Goal: Book appointment/travel/reservation

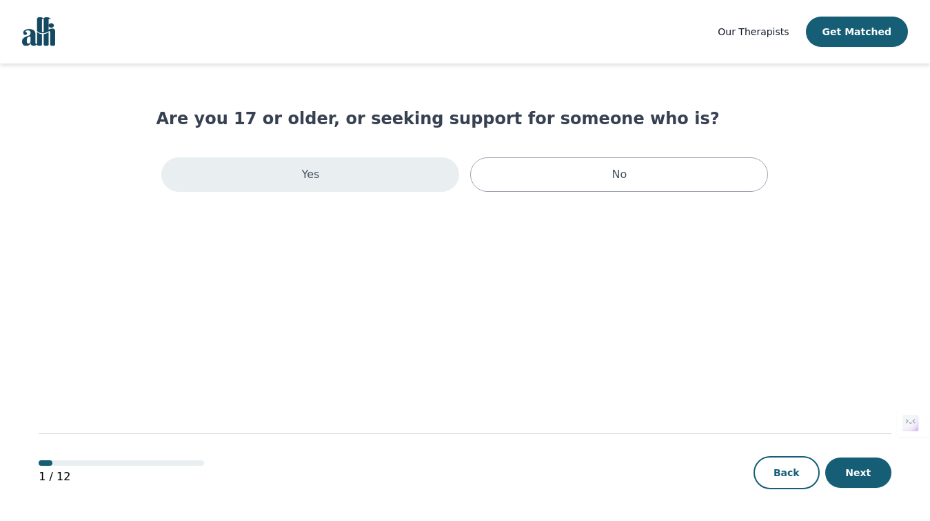
click at [393, 175] on div "Yes" at bounding box center [310, 174] width 298 height 34
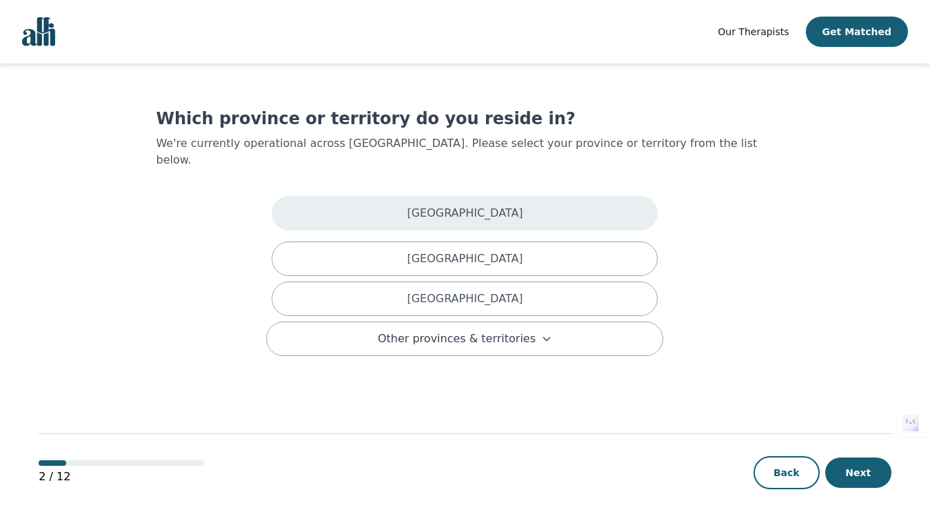
click at [527, 197] on div "[GEOGRAPHIC_DATA]" at bounding box center [465, 213] width 386 height 34
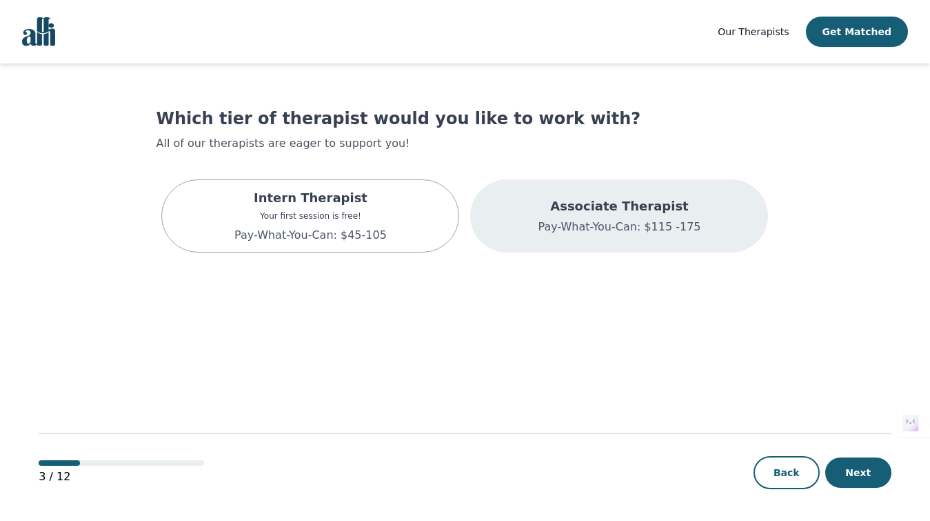
click at [691, 222] on p "Pay-What-You-Can: $115 -175" at bounding box center [619, 227] width 163 height 17
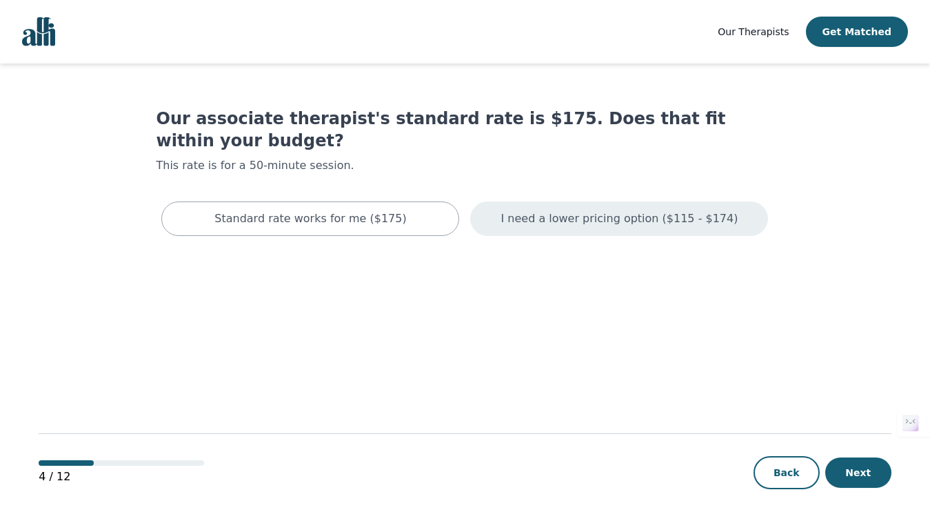
click at [613, 210] on p "I need a lower pricing option ($115 - $174)" at bounding box center [619, 218] width 237 height 17
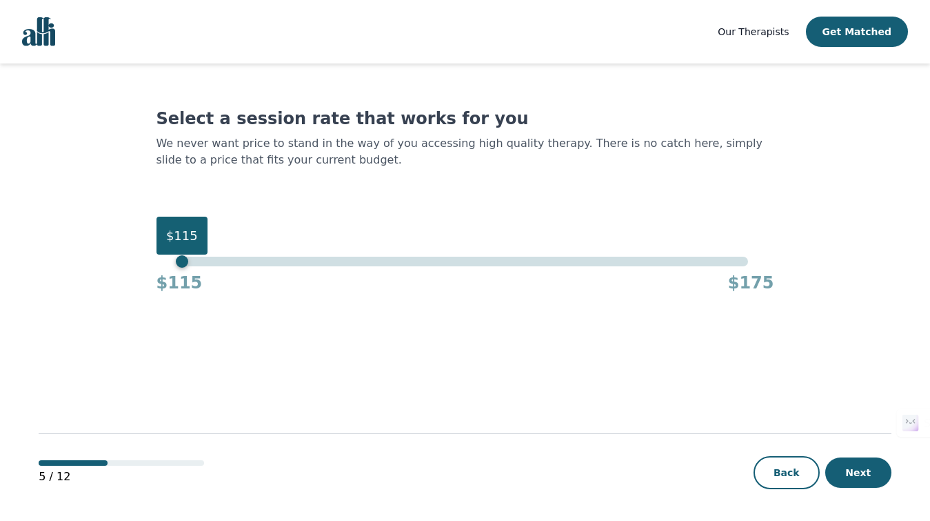
drag, startPoint x: 749, startPoint y: 263, endPoint x: 182, endPoint y: 256, distance: 567.0
click at [175, 262] on div "$115 $115 $175" at bounding box center [465, 275] width 618 height 37
click at [863, 466] on button "Next" at bounding box center [859, 472] width 66 height 30
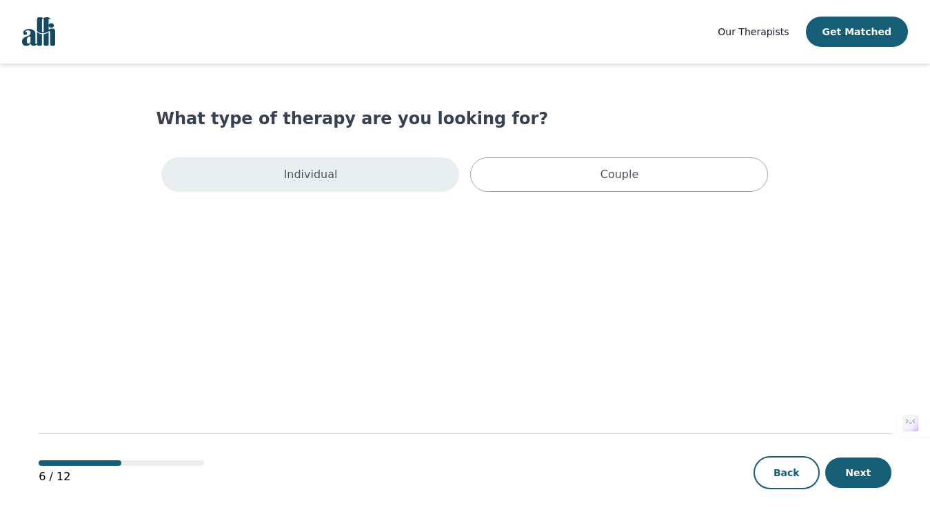
click at [360, 183] on div "Individual" at bounding box center [310, 174] width 298 height 34
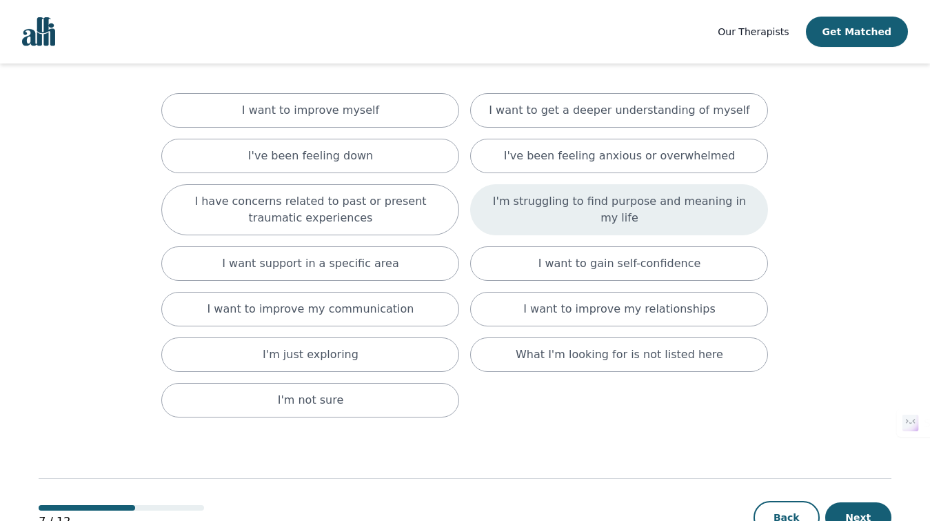
scroll to position [101, 0]
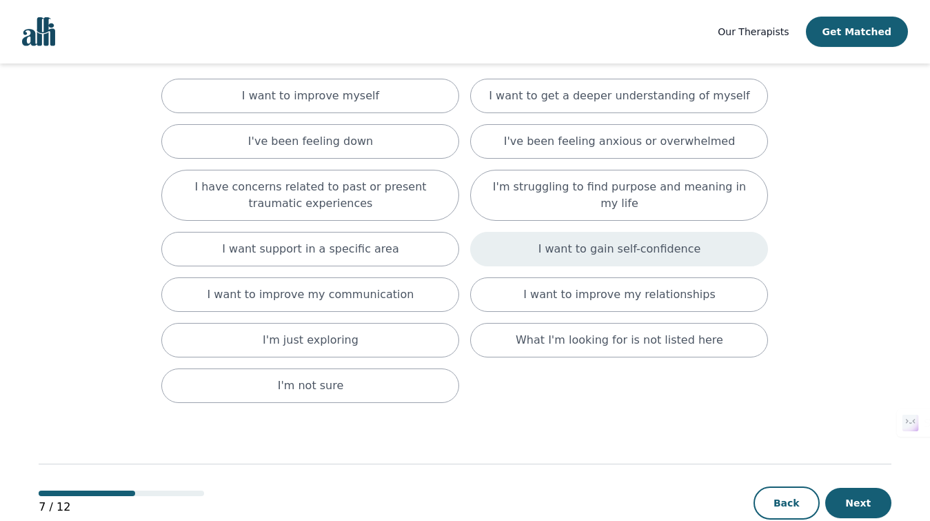
click at [669, 252] on p "I want to gain self-confidence" at bounding box center [620, 249] width 163 height 17
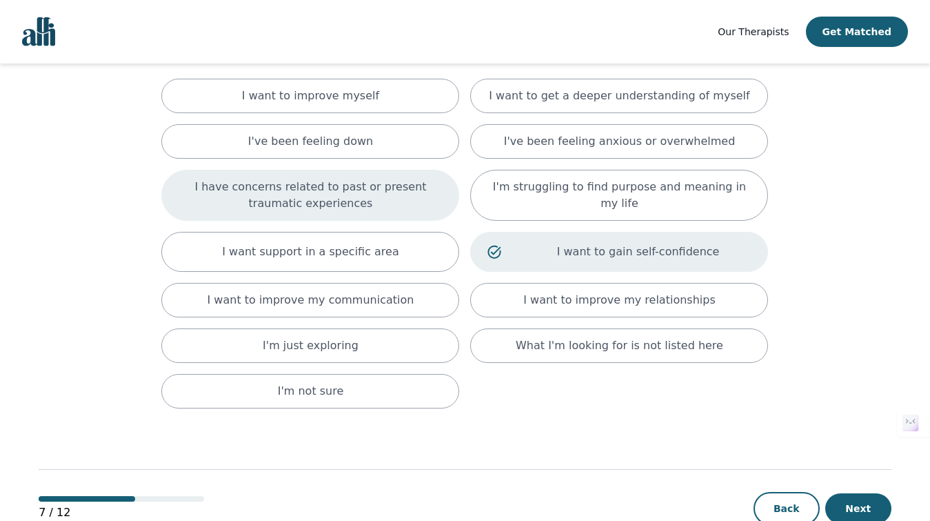
click at [401, 188] on p "I have concerns related to past or present traumatic experiences" at bounding box center [310, 195] width 263 height 33
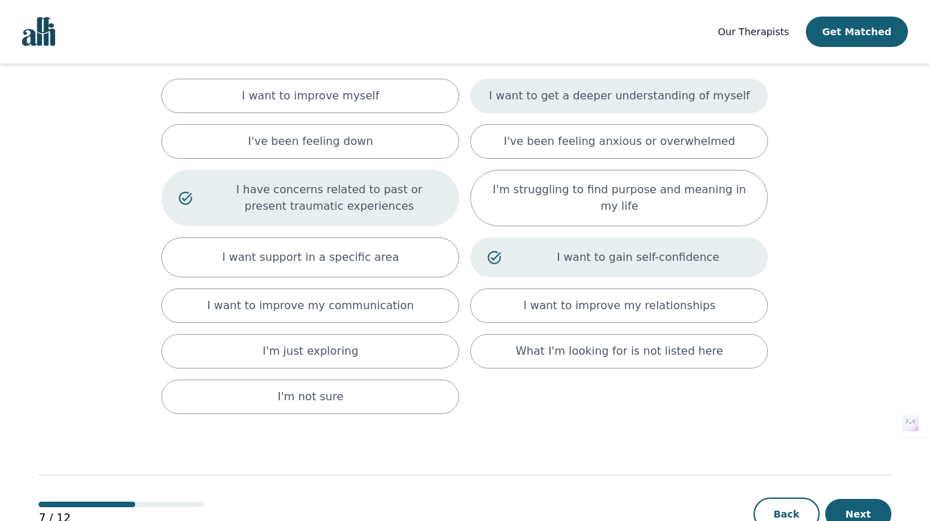
click at [586, 99] on p "I want to get a deeper understanding of myself" at bounding box center [619, 96] width 261 height 17
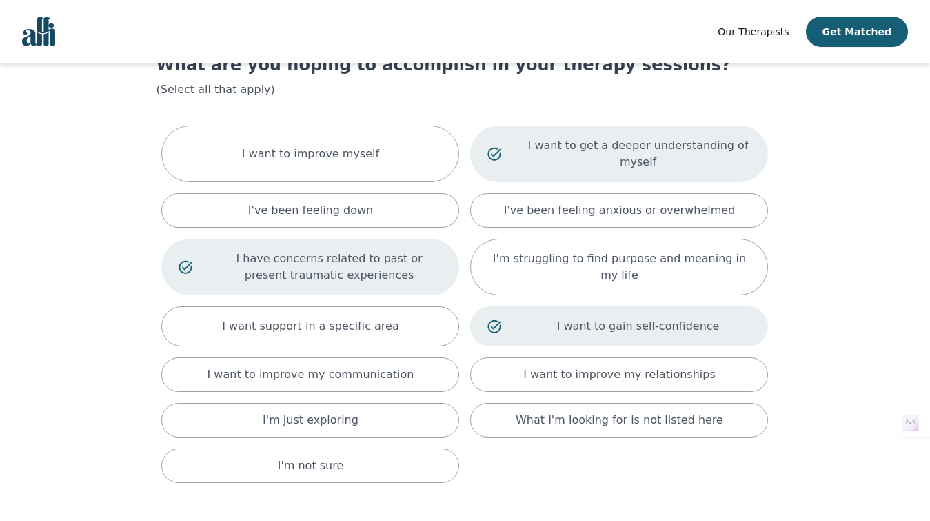
scroll to position [0, 0]
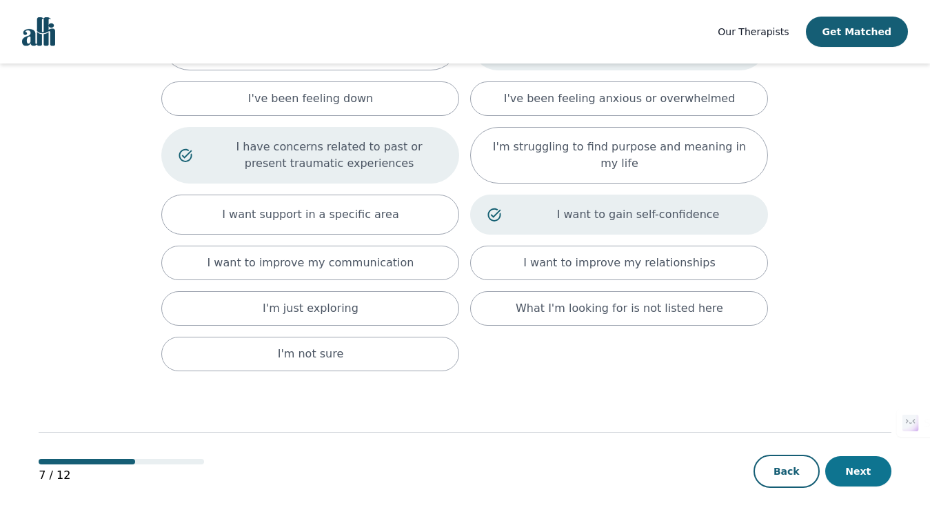
click at [864, 474] on button "Next" at bounding box center [859, 471] width 66 height 30
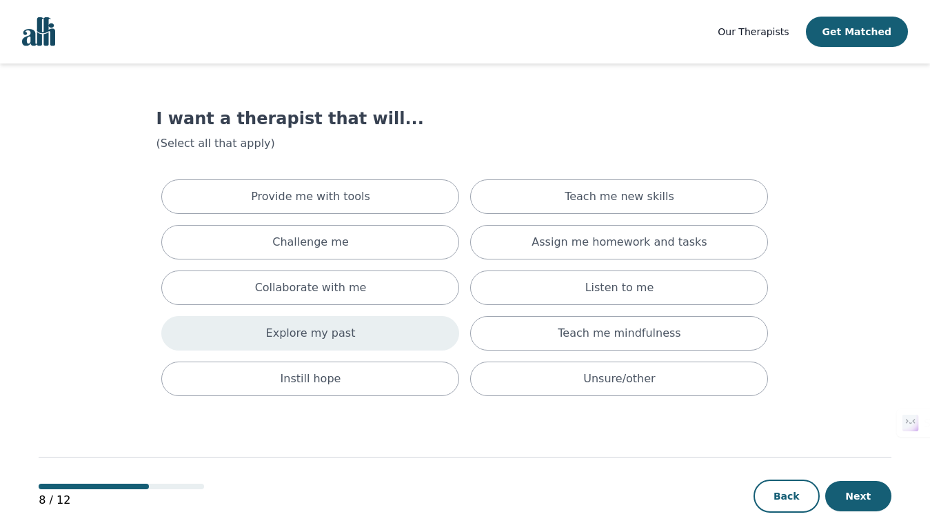
click at [395, 330] on div "Explore my past" at bounding box center [310, 333] width 298 height 34
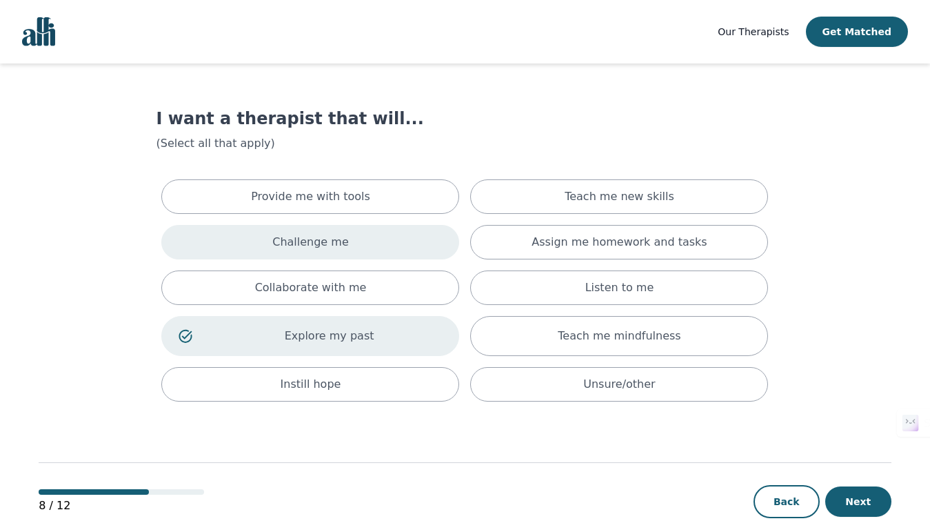
click at [375, 243] on div "Challenge me" at bounding box center [310, 242] width 298 height 34
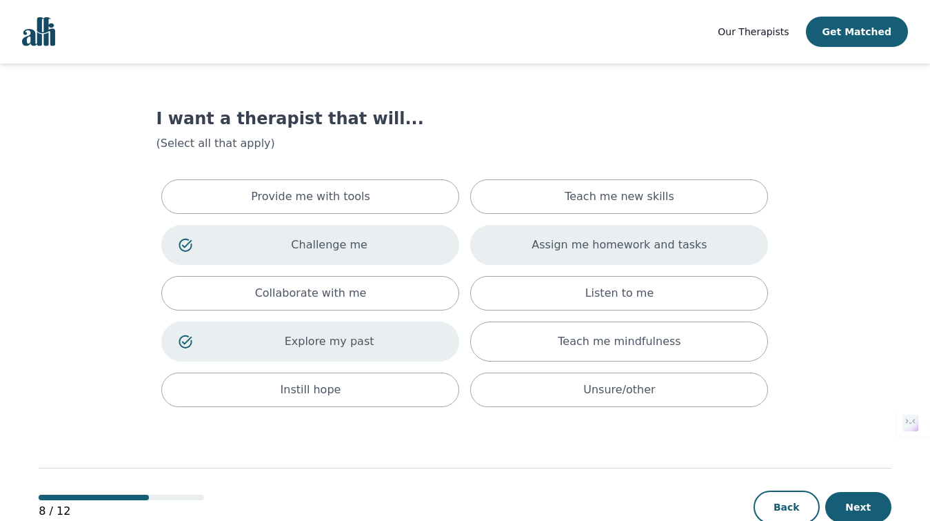
click at [640, 233] on div "Assign me homework and tasks" at bounding box center [619, 245] width 298 height 40
click at [859, 502] on button "Next" at bounding box center [859, 507] width 66 height 30
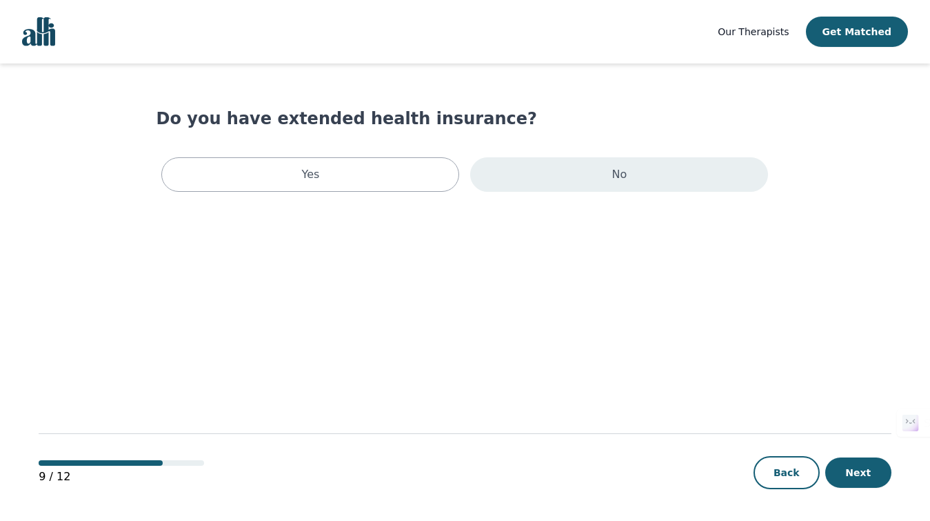
click at [538, 171] on div "No" at bounding box center [619, 174] width 298 height 34
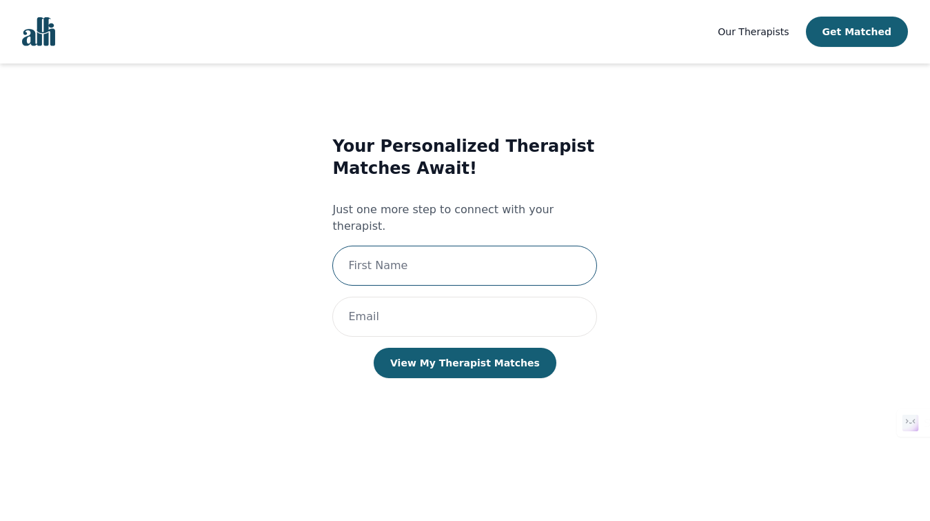
click at [444, 247] on input "text" at bounding box center [464, 266] width 265 height 40
type input "[PERSON_NAME]"
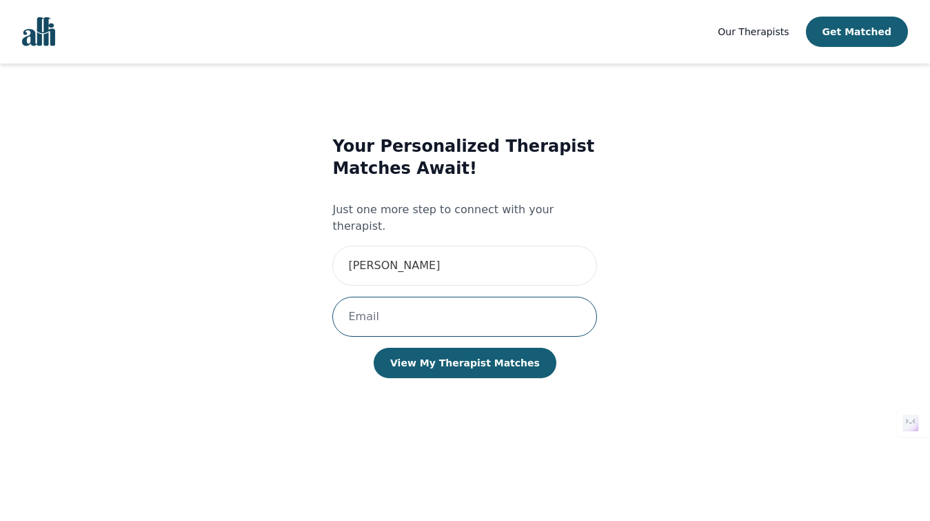
click at [446, 297] on input "email" at bounding box center [464, 317] width 265 height 40
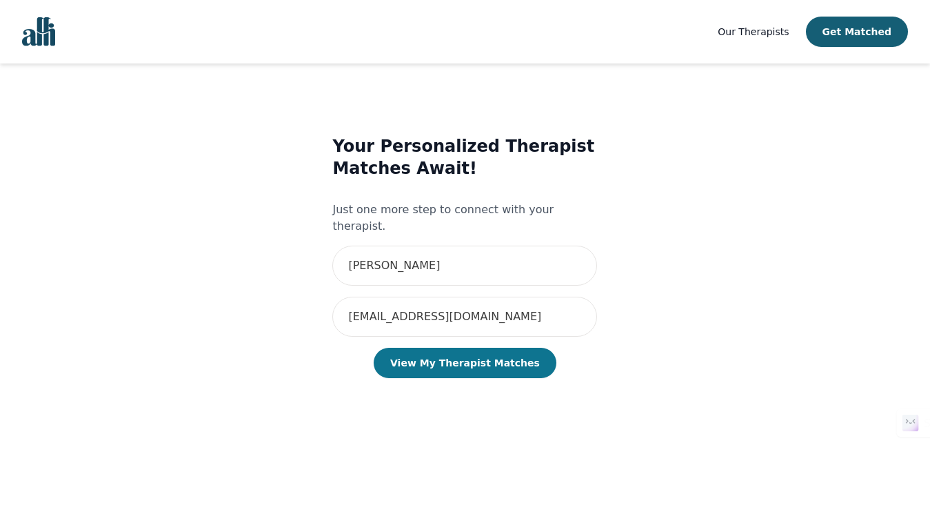
click at [455, 357] on button "View My Therapist Matches" at bounding box center [465, 363] width 183 height 30
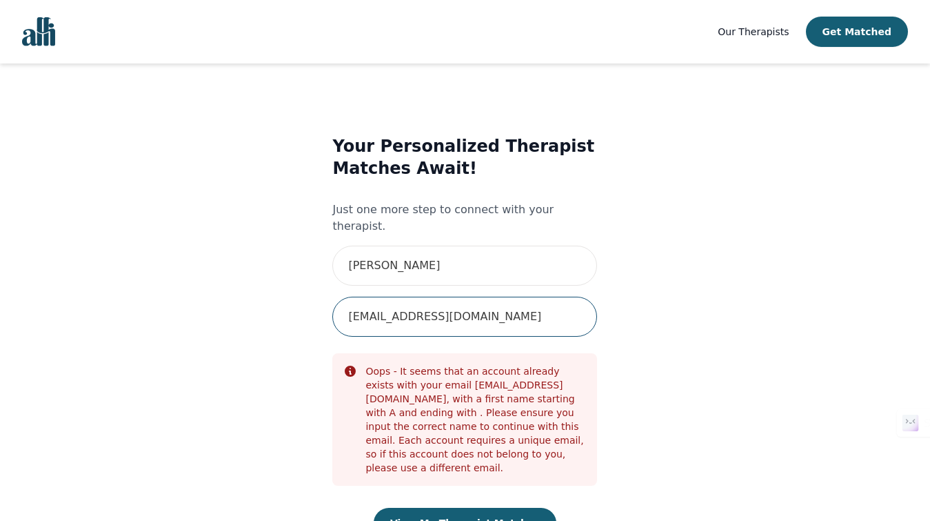
click at [506, 302] on input "[EMAIL_ADDRESS][DOMAIN_NAME]" at bounding box center [464, 317] width 265 height 40
click at [506, 301] on input "[EMAIL_ADDRESS][DOMAIN_NAME]" at bounding box center [464, 317] width 265 height 40
click at [461, 304] on input "[EMAIL_ADDRESS][DOMAIN_NAME]" at bounding box center [464, 317] width 265 height 40
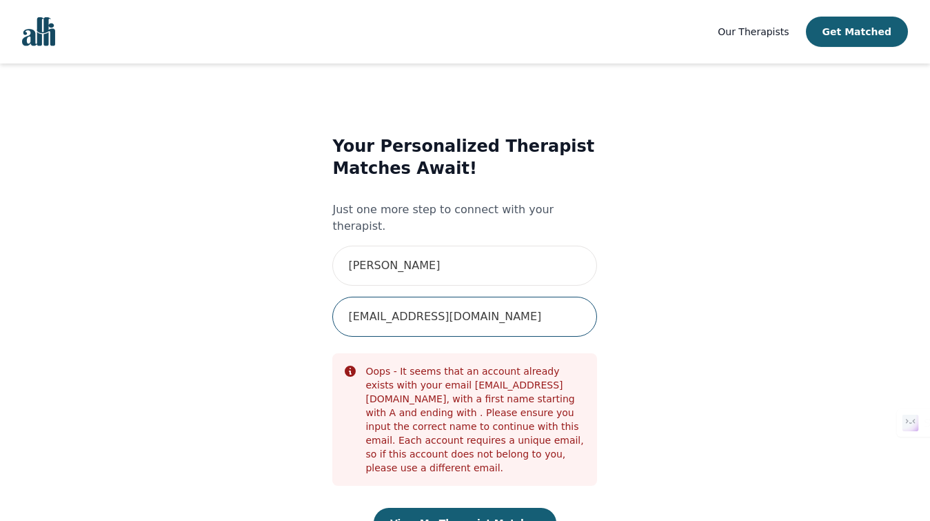
click at [461, 303] on input "[EMAIL_ADDRESS][DOMAIN_NAME]" at bounding box center [464, 317] width 265 height 40
type input "[EMAIL_ADDRESS][DOMAIN_NAME]"
click at [476, 508] on button "View My Therapist Matches" at bounding box center [465, 523] width 183 height 30
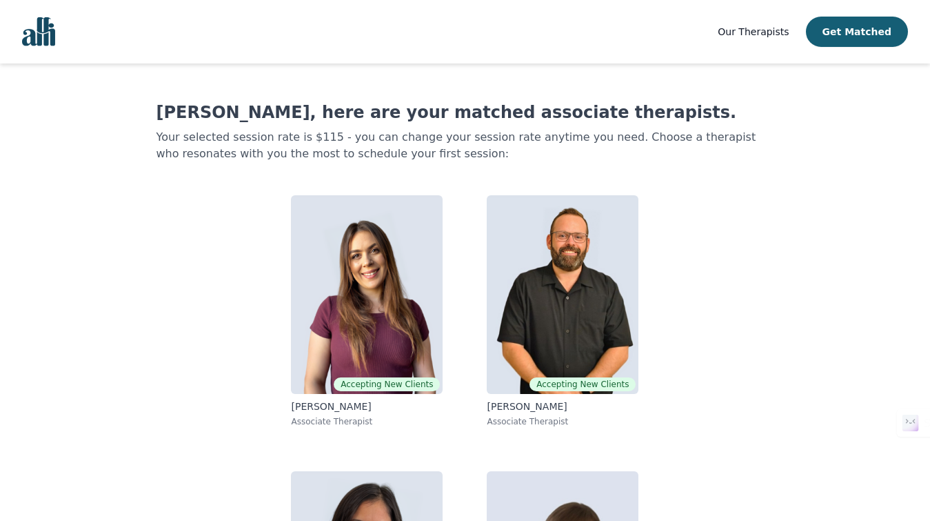
scroll to position [6, 0]
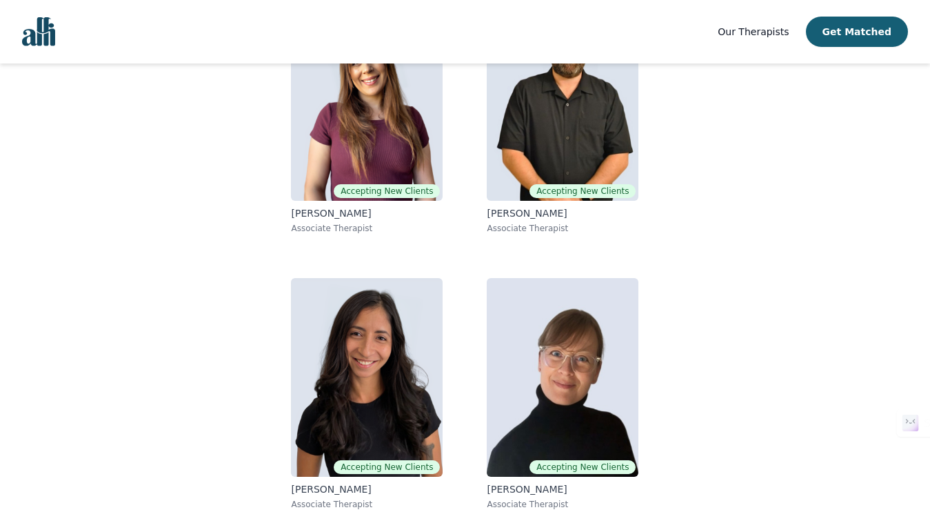
click at [446, 390] on link "Accepting New Clients [PERSON_NAME] Associate Therapist" at bounding box center [367, 394] width 174 height 254
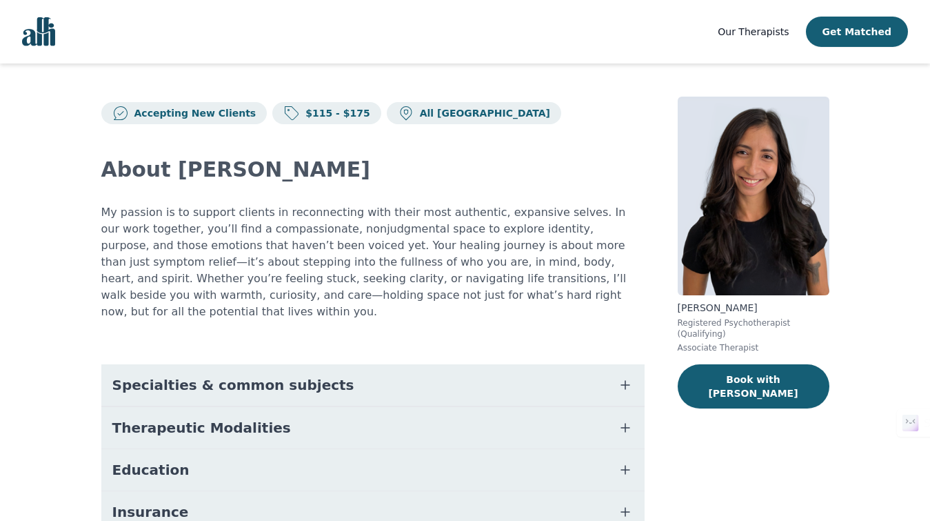
click at [634, 377] on button "Specialties & common subjects" at bounding box center [373, 384] width 544 height 41
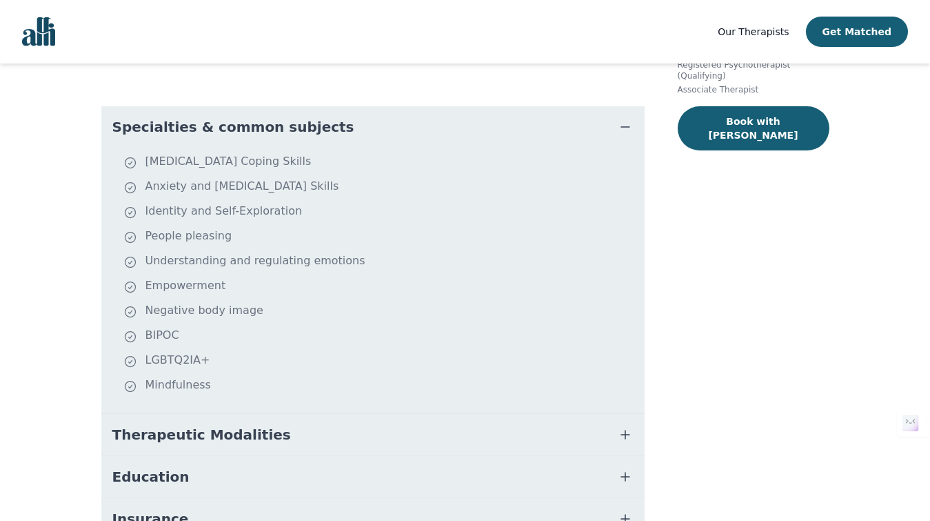
scroll to position [326, 0]
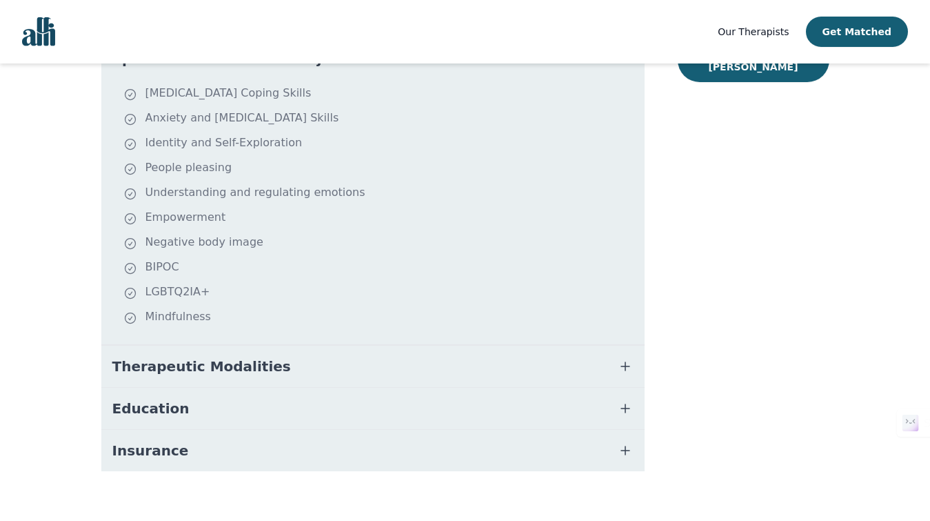
click at [532, 360] on button "Therapeutic Modalities" at bounding box center [373, 366] width 544 height 41
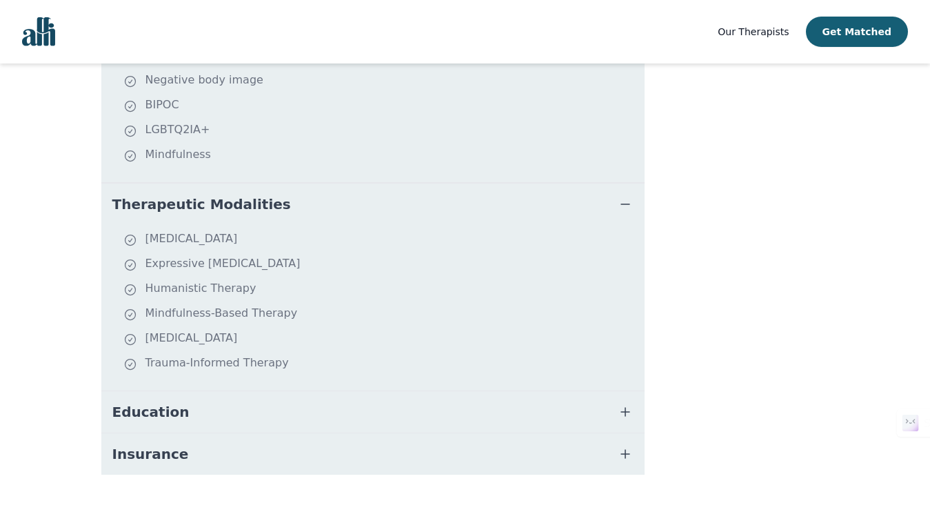
scroll to position [492, 0]
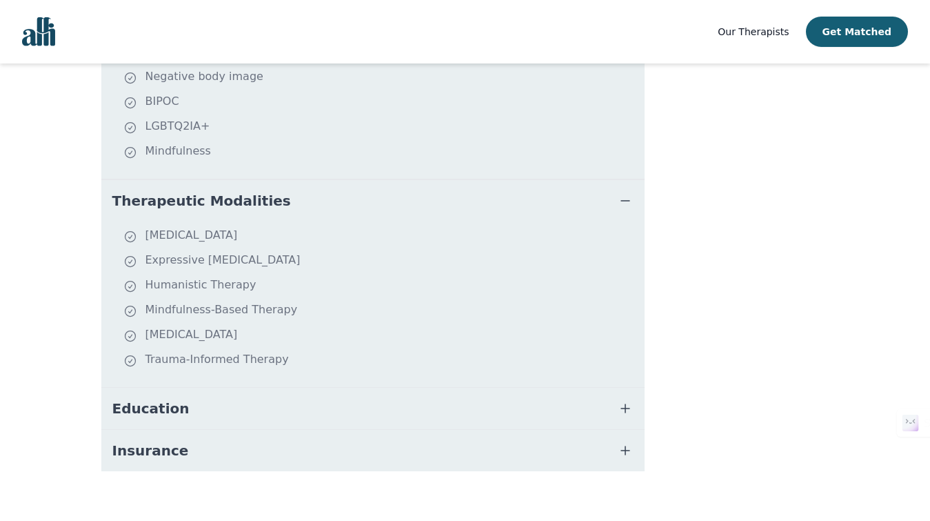
click at [486, 395] on button "Education" at bounding box center [373, 408] width 544 height 41
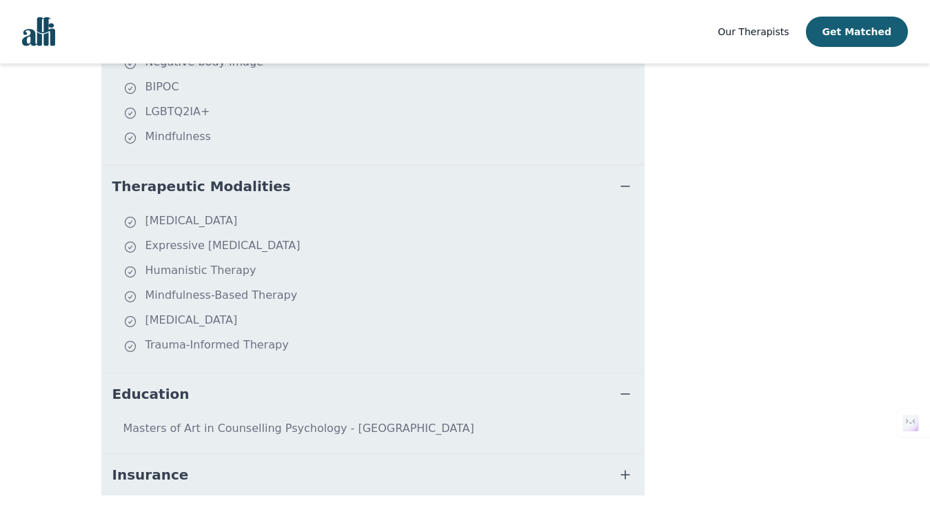
scroll to position [530, 0]
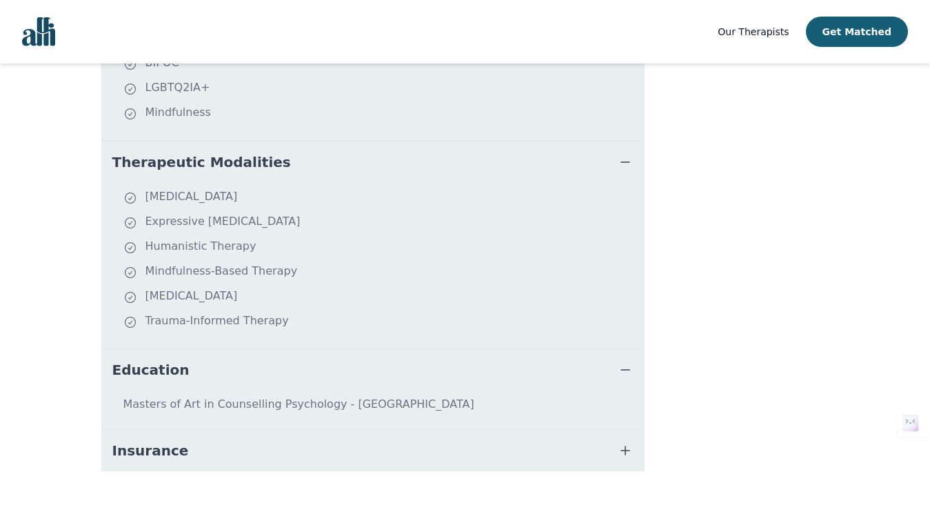
click at [472, 430] on button "Insurance" at bounding box center [373, 450] width 544 height 41
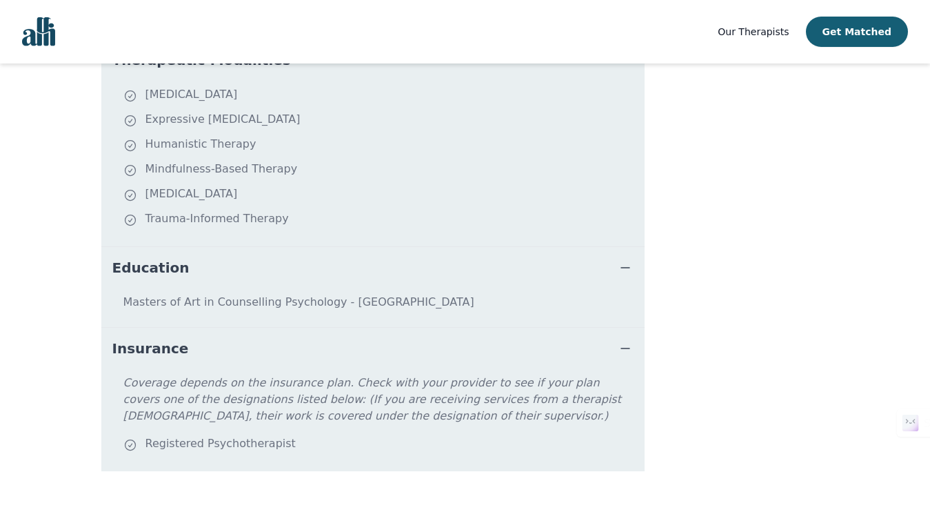
scroll to position [172, 0]
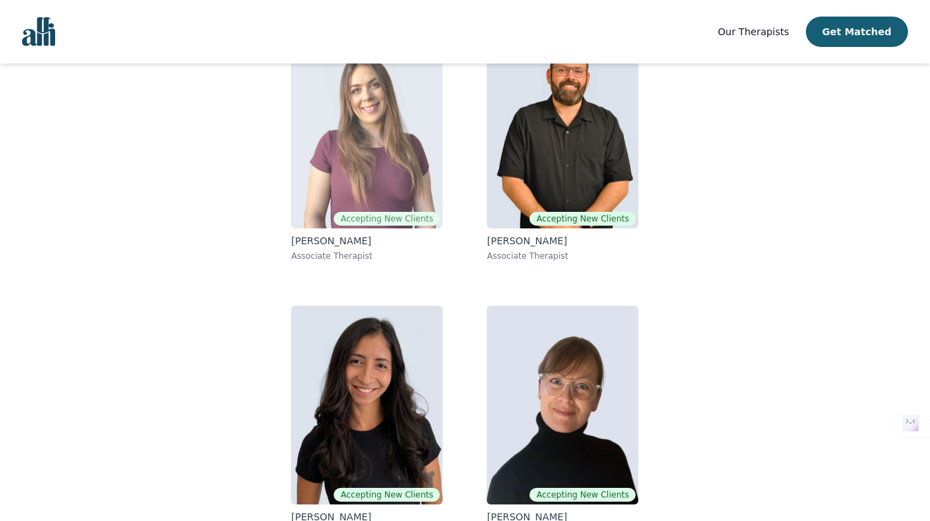
click at [406, 155] on img at bounding box center [367, 129] width 152 height 199
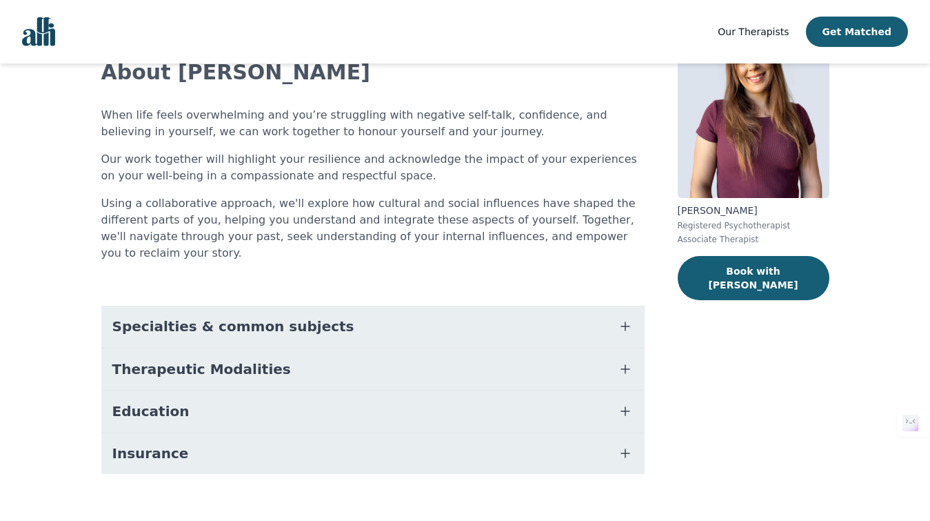
scroll to position [100, 0]
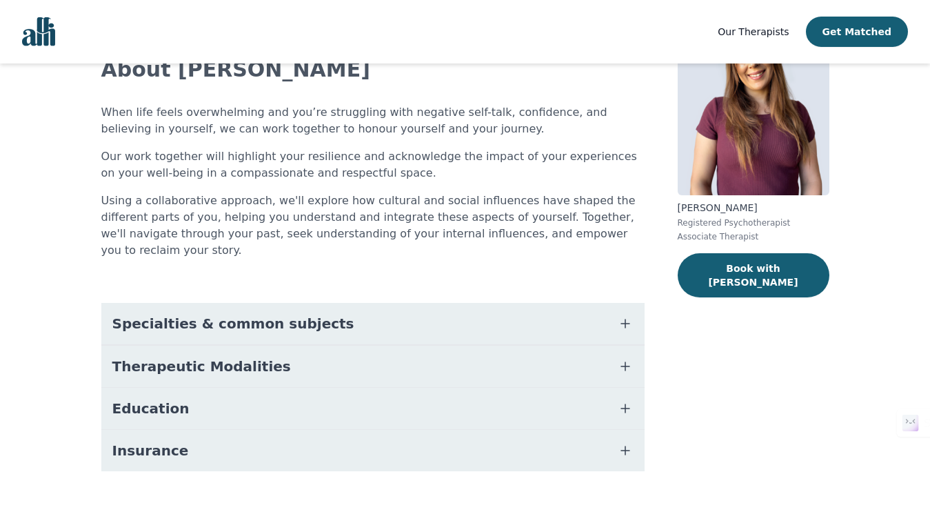
click at [399, 311] on button "Specialties & common subjects" at bounding box center [373, 323] width 544 height 41
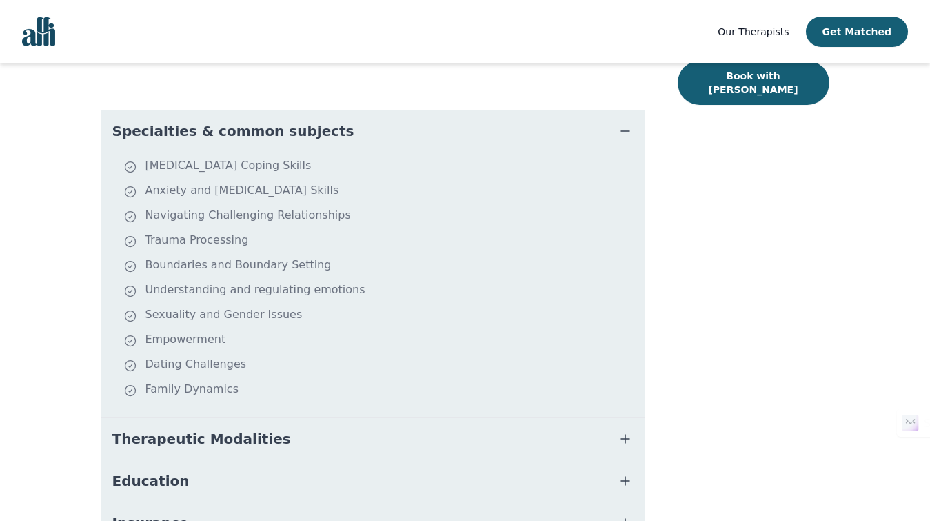
scroll to position [293, 0]
click at [287, 420] on button "Therapeutic Modalities" at bounding box center [373, 437] width 544 height 41
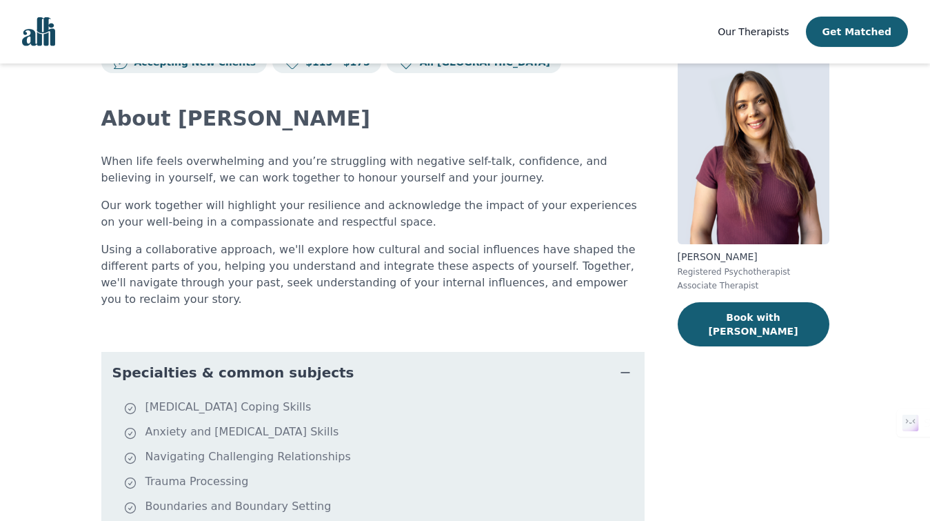
scroll to position [41, 0]
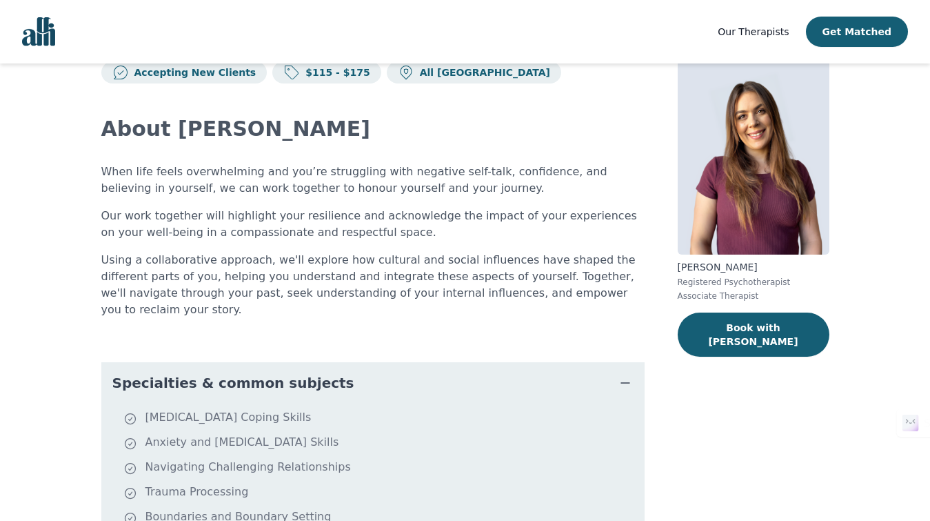
click at [339, 256] on p "Using a collaborative approach, we'll explore how cultural and social influence…" at bounding box center [373, 285] width 544 height 66
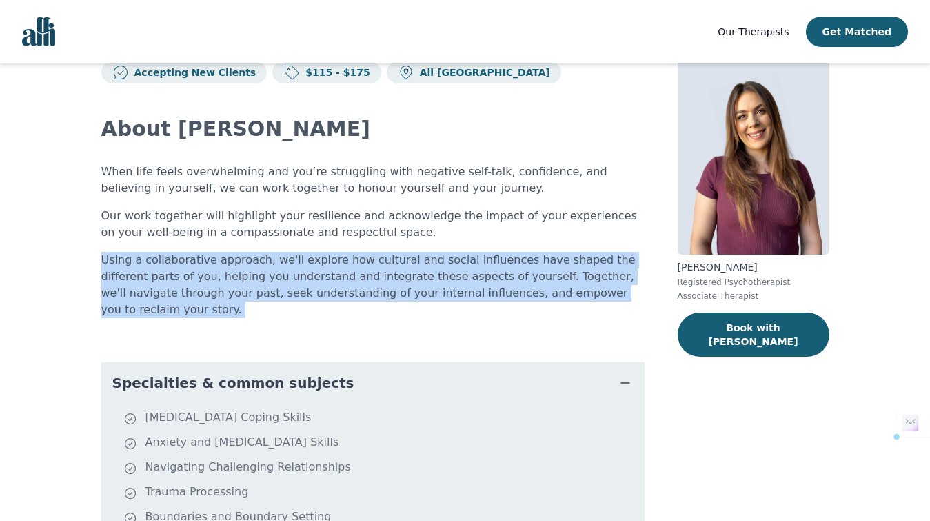
click at [339, 256] on p "Using a collaborative approach, we'll explore how cultural and social influence…" at bounding box center [373, 285] width 544 height 66
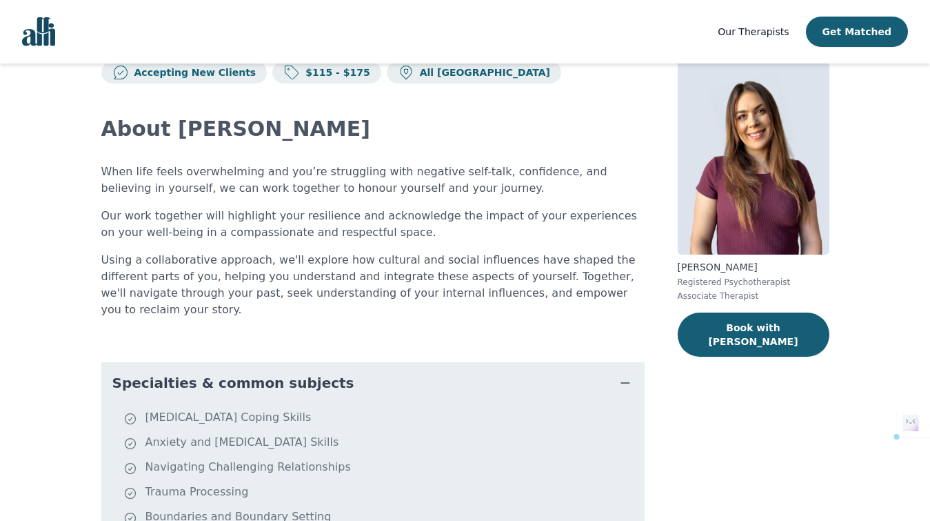
click at [330, 212] on p "Our work together will highlight your resilience and acknowledge the impact of …" at bounding box center [373, 224] width 544 height 33
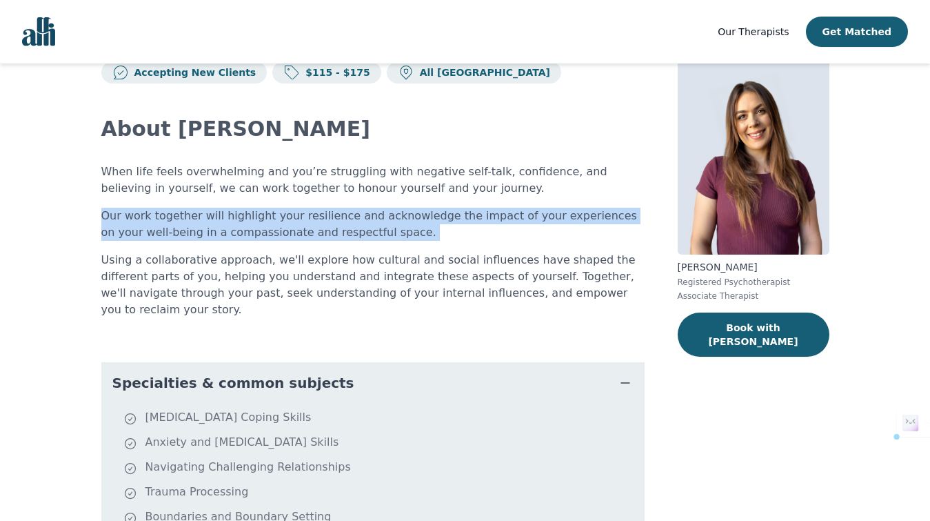
click at [330, 212] on p "Our work together will highlight your resilience and acknowledge the impact of …" at bounding box center [373, 224] width 544 height 33
click at [326, 244] on div "When life feels overwhelming and you’re struggling with negative self-talk, con…" at bounding box center [373, 240] width 544 height 155
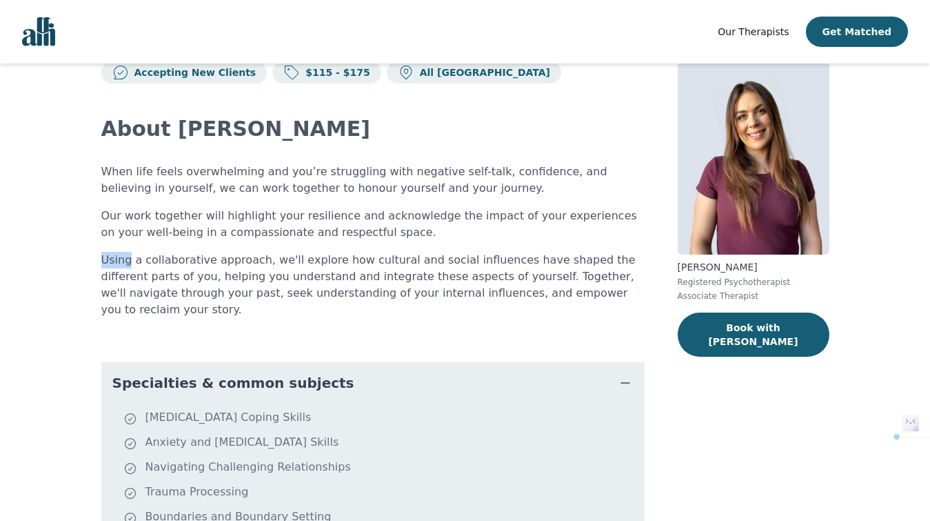
click at [326, 244] on div "When life feels overwhelming and you’re struggling with negative self-talk, con…" at bounding box center [373, 240] width 544 height 155
click at [323, 254] on p "Using a collaborative approach, we'll explore how cultural and social influence…" at bounding box center [373, 285] width 544 height 66
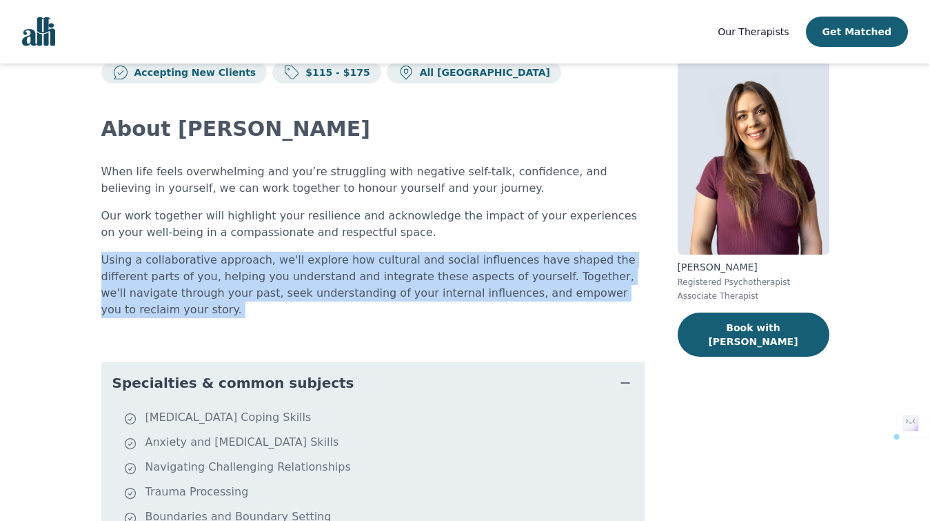
click at [323, 254] on p "Using a collaborative approach, we'll explore how cultural and social influence…" at bounding box center [373, 285] width 544 height 66
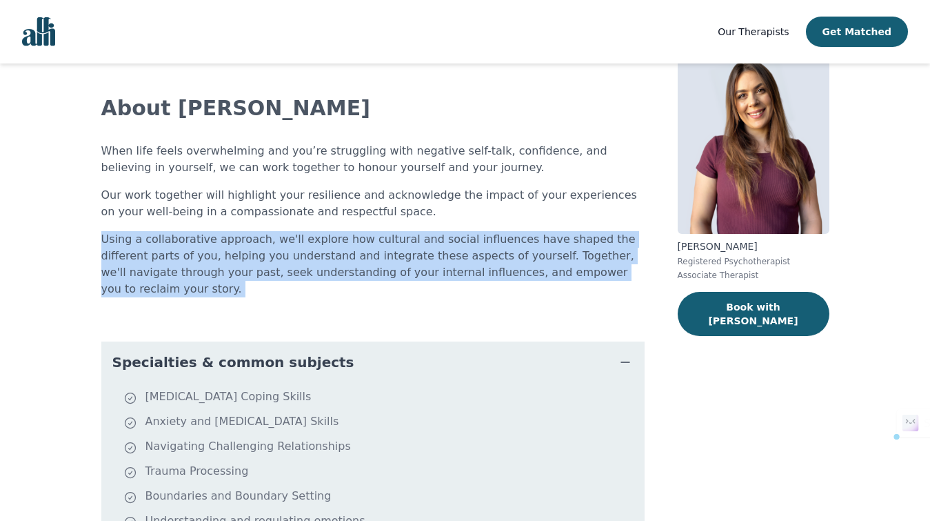
scroll to position [0, 0]
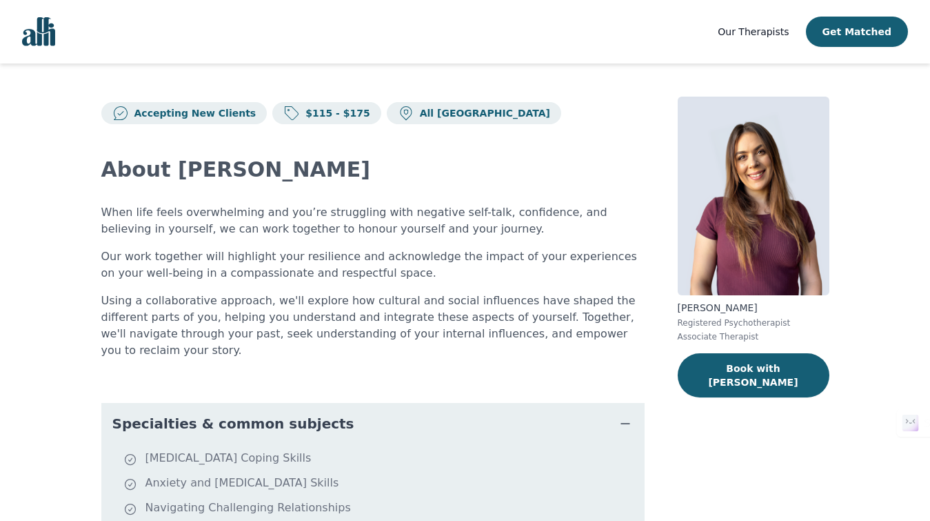
click at [287, 223] on p "When life feels overwhelming and you’re struggling with negative self-talk, con…" at bounding box center [373, 220] width 544 height 33
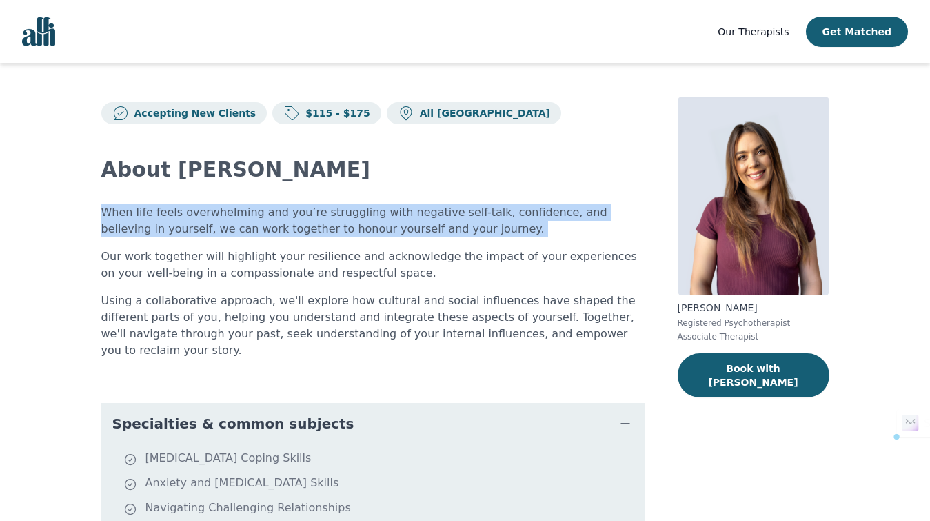
click at [287, 223] on p "When life feels overwhelming and you’re struggling with negative self-talk, con…" at bounding box center [373, 220] width 544 height 33
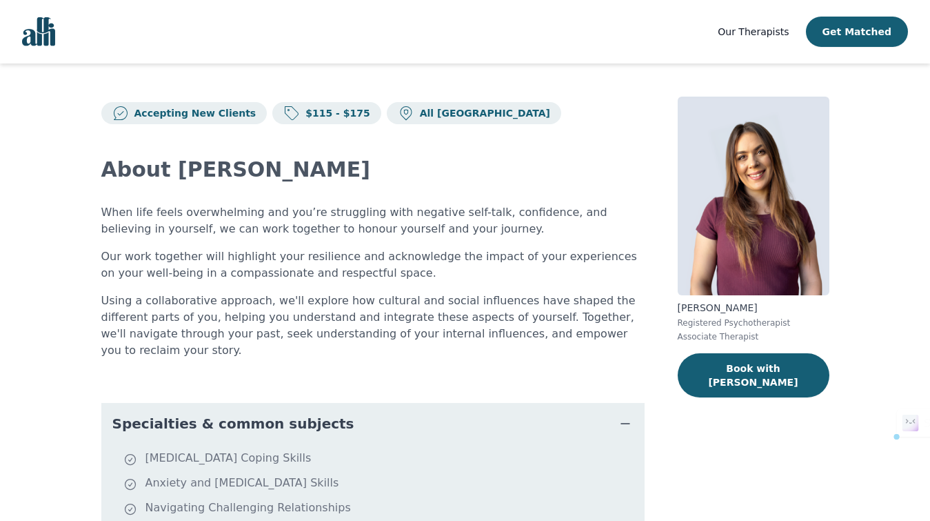
click at [772, 14] on nav "Our Therapists Get Matched" at bounding box center [465, 31] width 930 height 63
click at [770, 22] on div "Our Therapists Get Matched" at bounding box center [813, 32] width 190 height 30
click at [770, 26] on span "Our Therapists" at bounding box center [753, 31] width 71 height 11
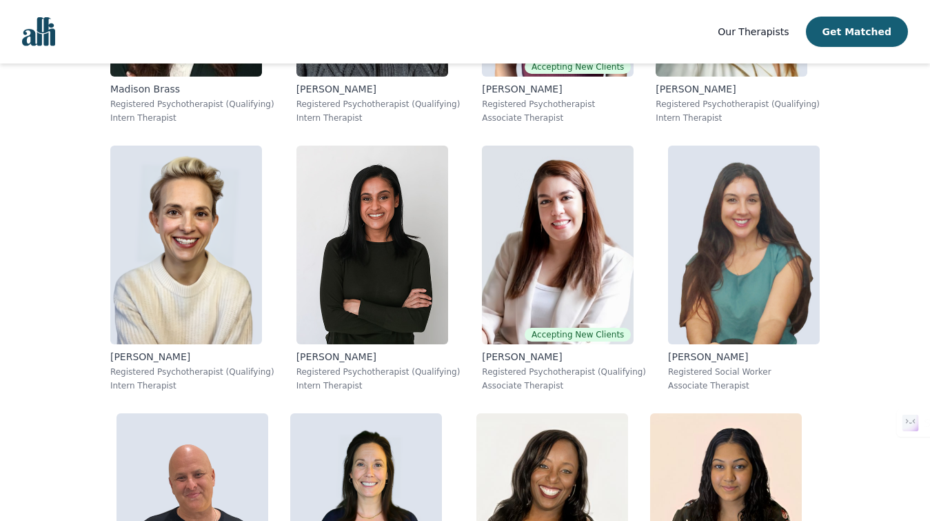
scroll to position [1832, 0]
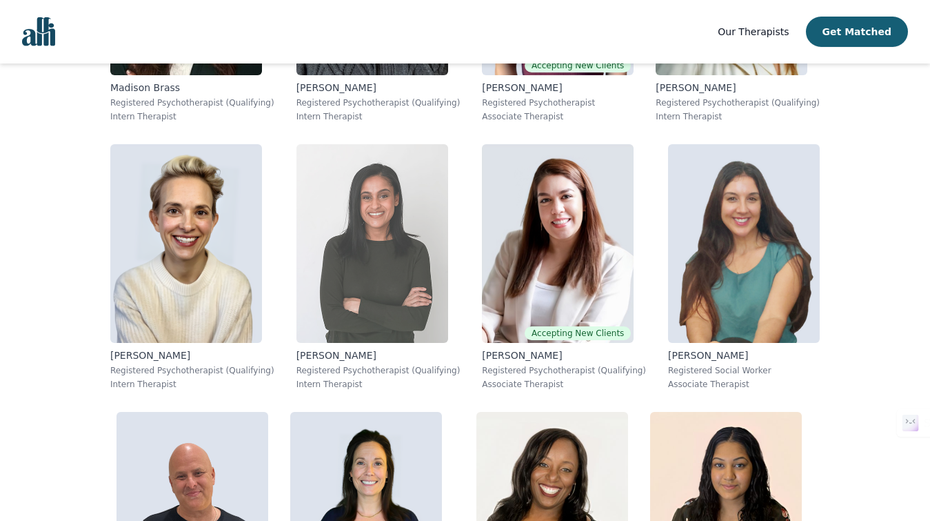
click at [403, 272] on img at bounding box center [373, 243] width 152 height 199
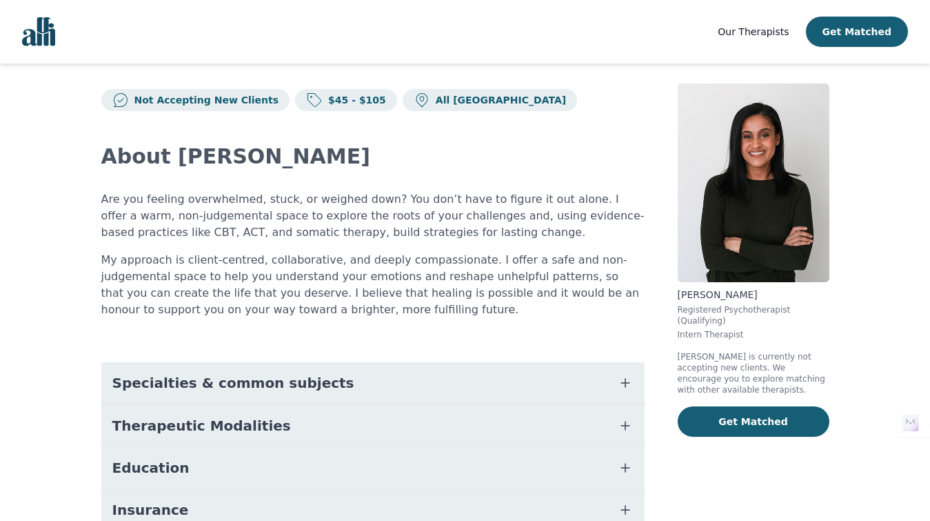
scroll to position [18, 0]
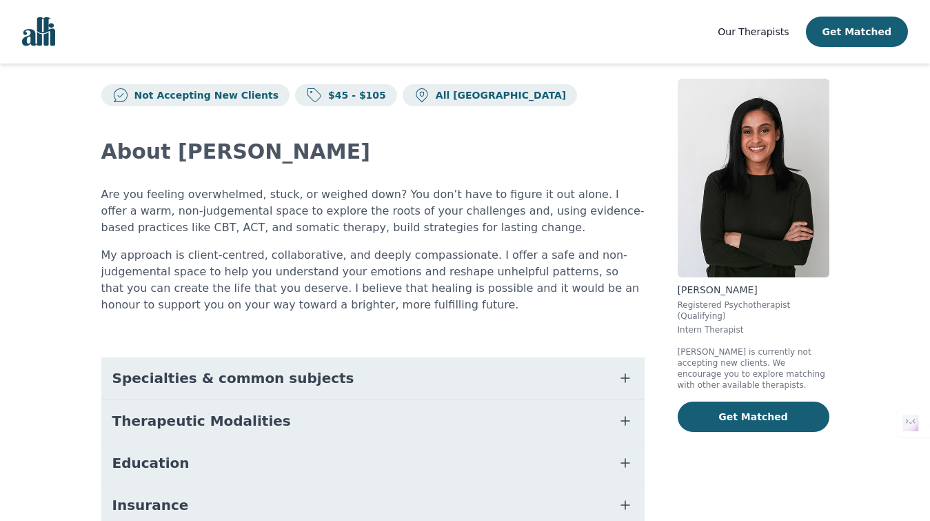
click at [517, 369] on button "Specialties & common subjects" at bounding box center [373, 377] width 544 height 41
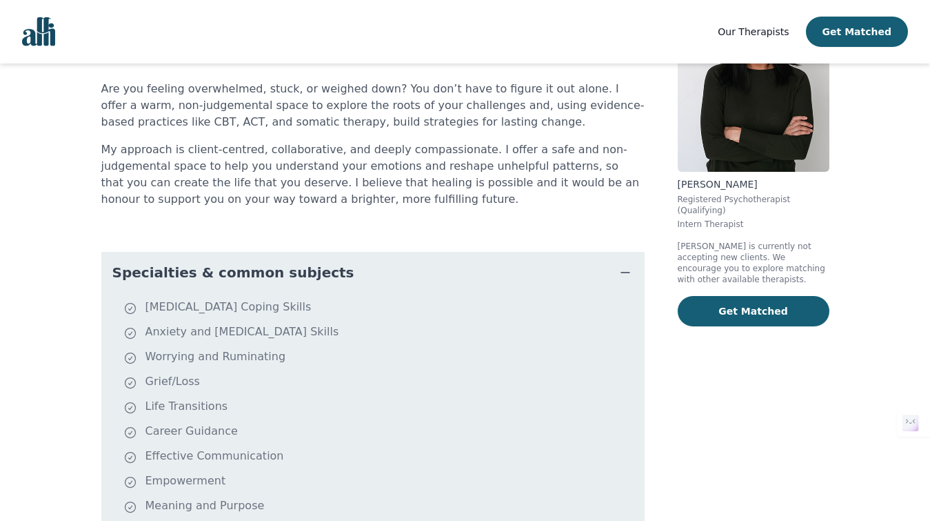
scroll to position [272, 0]
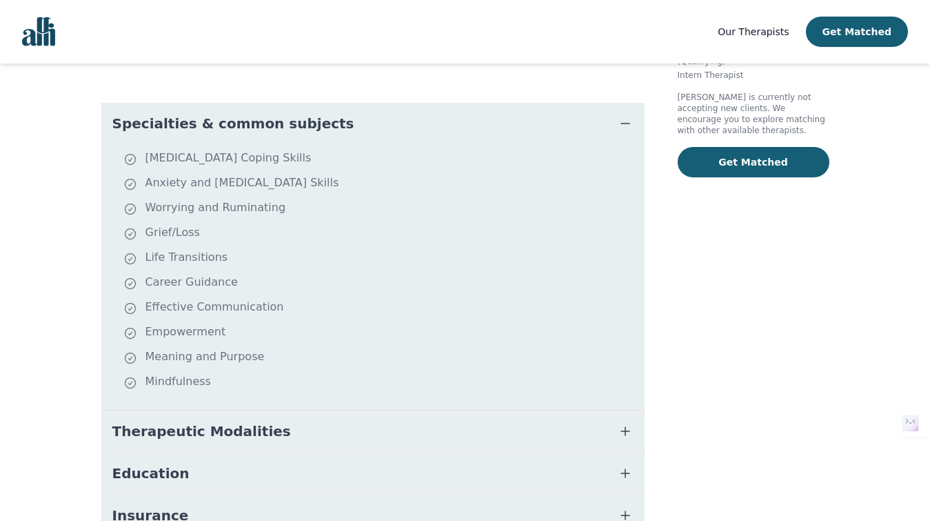
click at [370, 435] on button "Therapeutic Modalities" at bounding box center [373, 430] width 544 height 41
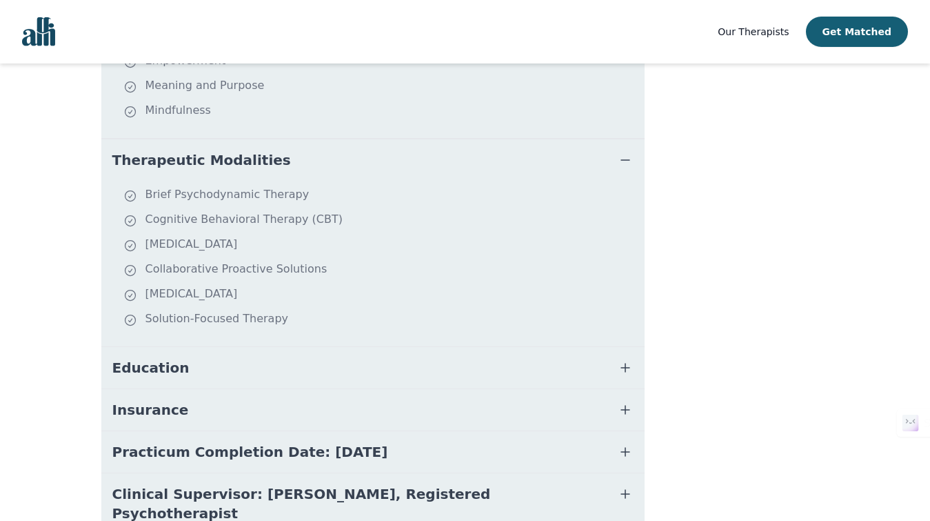
scroll to position [604, 0]
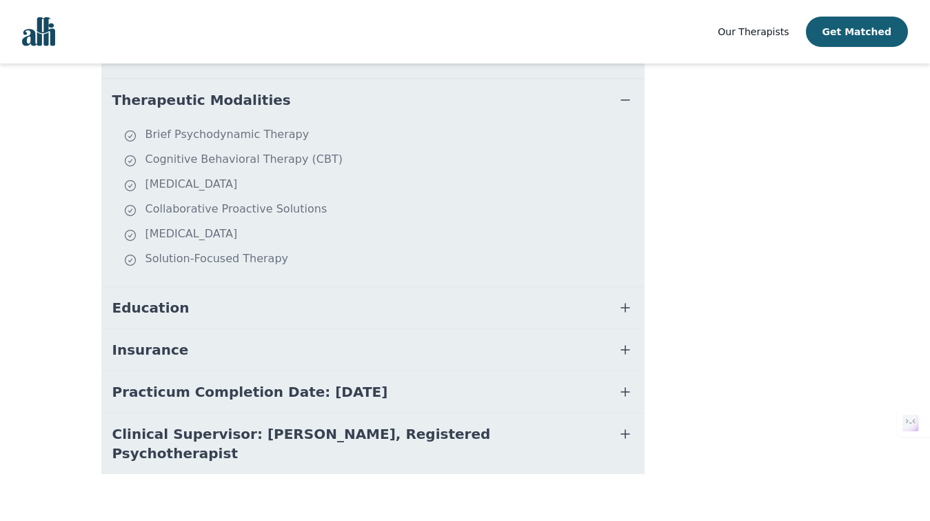
click at [382, 379] on button "Practicum Completion Date: [DATE]" at bounding box center [373, 391] width 544 height 41
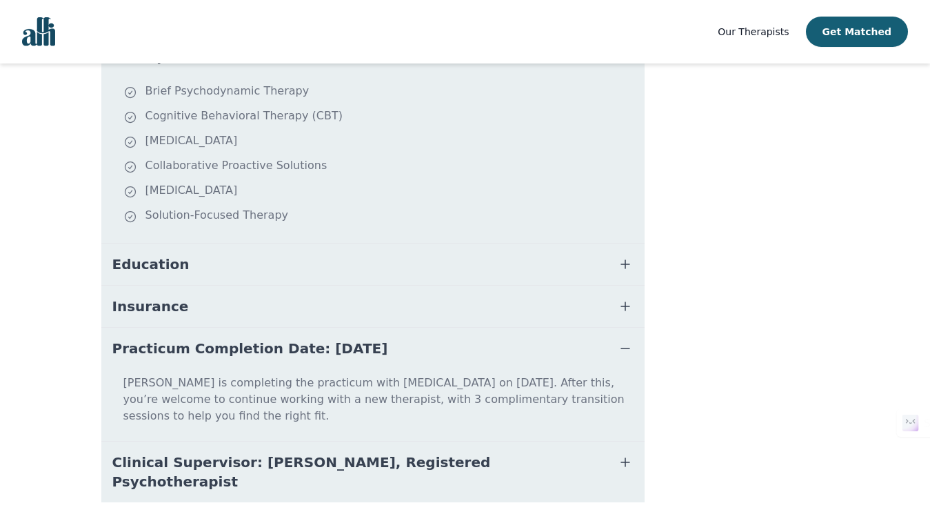
scroll to position [659, 0]
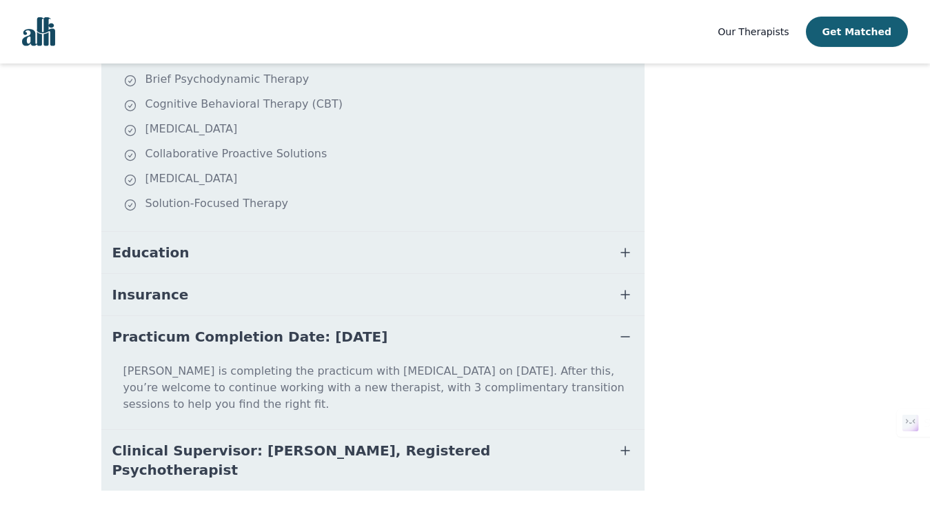
click at [575, 448] on button "Clinical Supervisor: [PERSON_NAME], Registered Psychotherapist" at bounding box center [373, 460] width 544 height 61
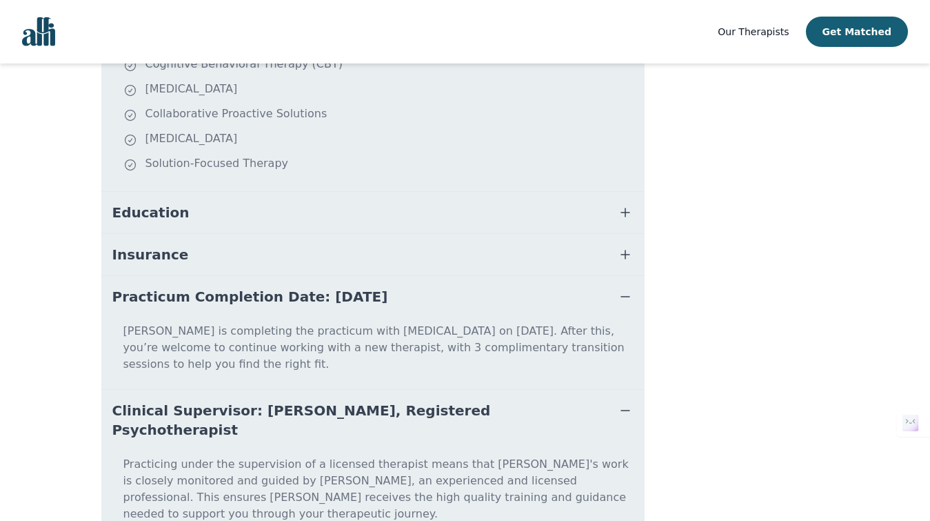
scroll to position [703, 0]
